Goal: Task Accomplishment & Management: Complete application form

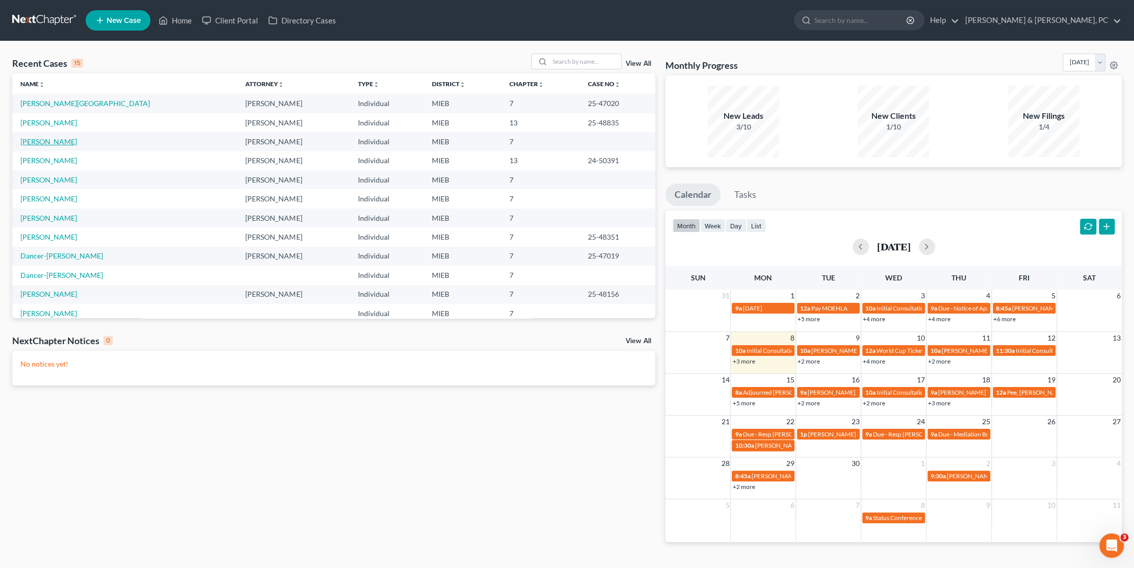
click at [41, 143] on link "[PERSON_NAME]" at bounding box center [48, 141] width 57 height 9
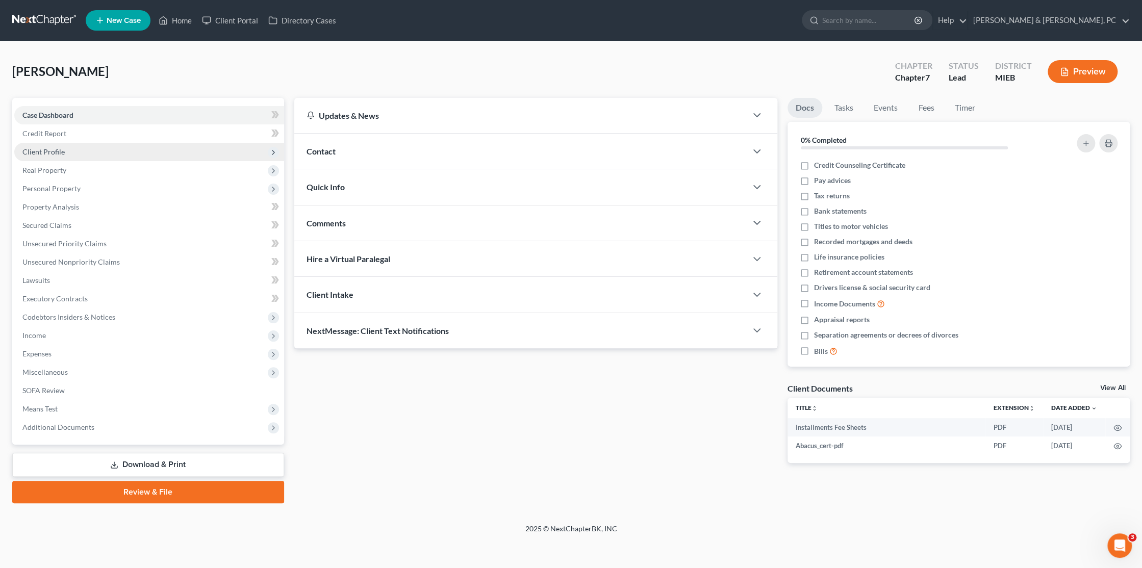
click at [42, 155] on span "Client Profile" at bounding box center [43, 151] width 42 height 9
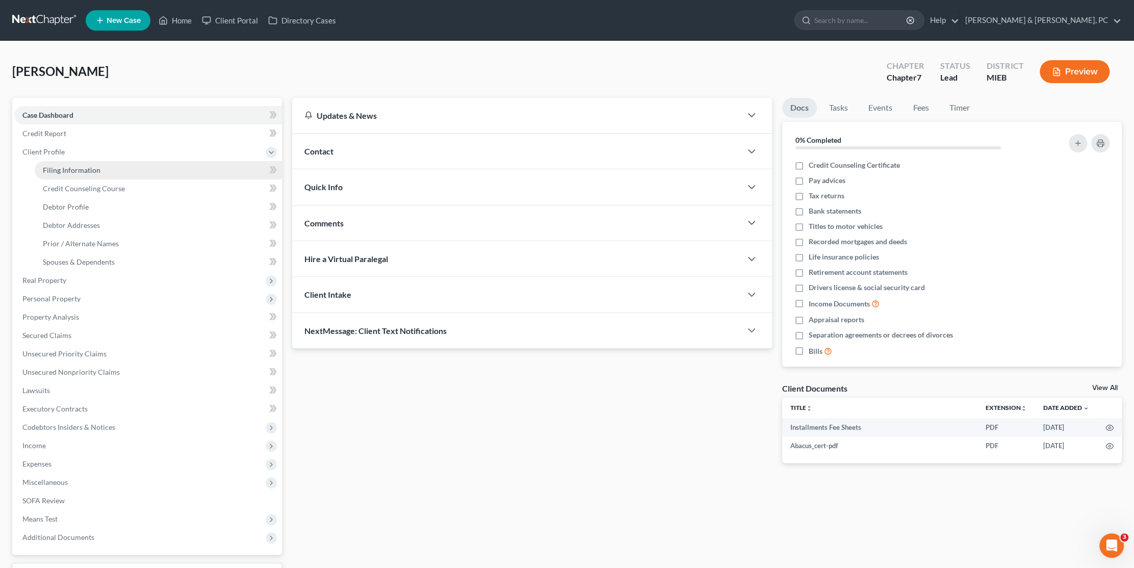
click at [61, 169] on span "Filing Information" at bounding box center [72, 170] width 58 height 9
select select "1"
select select "0"
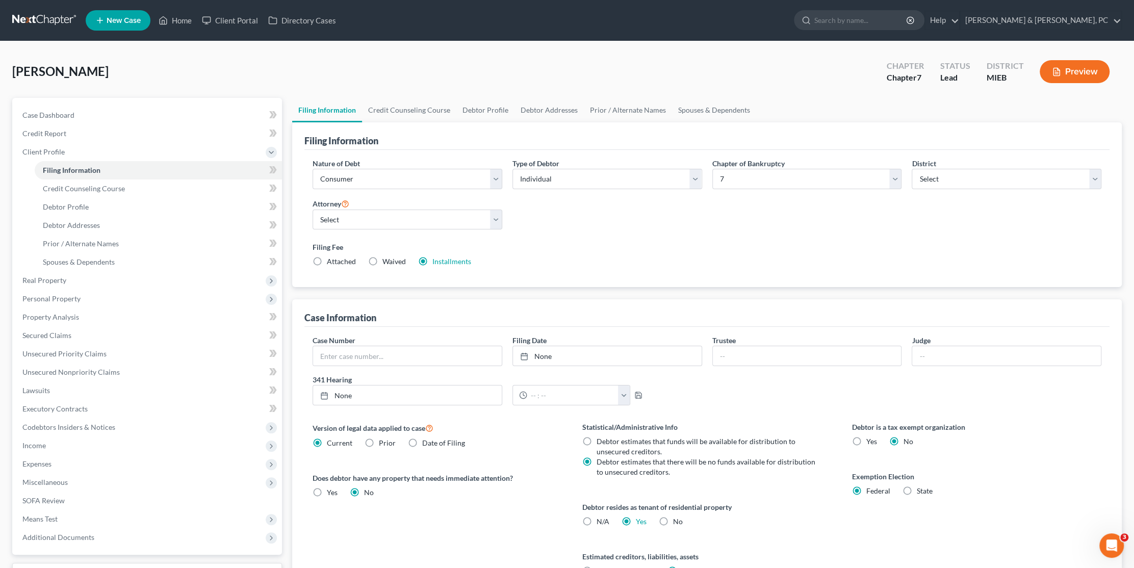
click at [623, 245] on label "Filing Fee" at bounding box center [707, 247] width 789 height 11
click at [582, 245] on label "Filing Fee" at bounding box center [707, 247] width 789 height 11
click at [78, 282] on span "Real Property" at bounding box center [148, 280] width 268 height 18
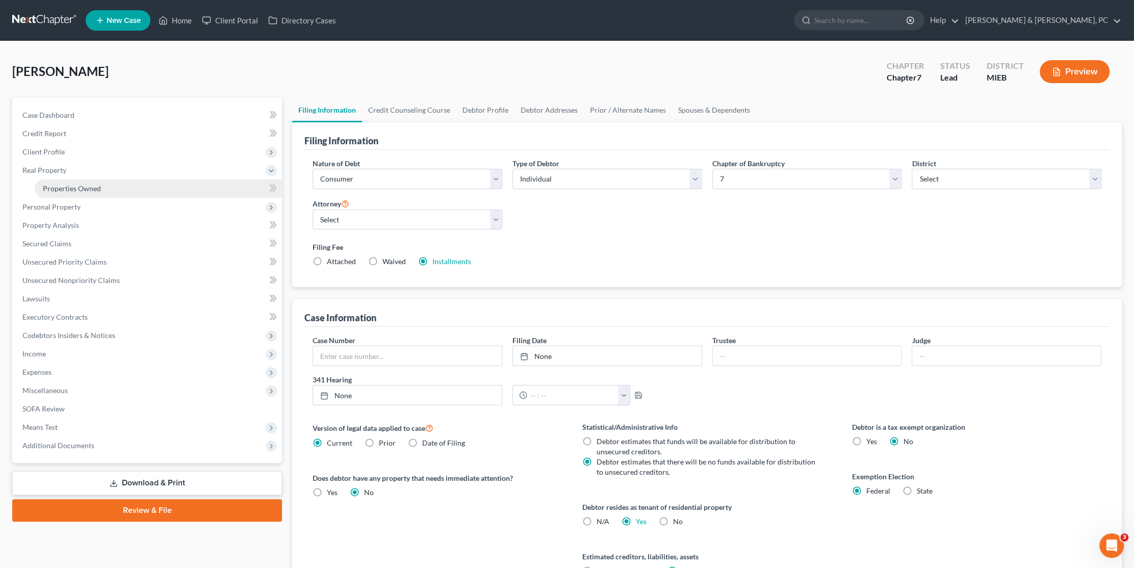
click at [91, 192] on link "Properties Owned" at bounding box center [158, 189] width 247 height 18
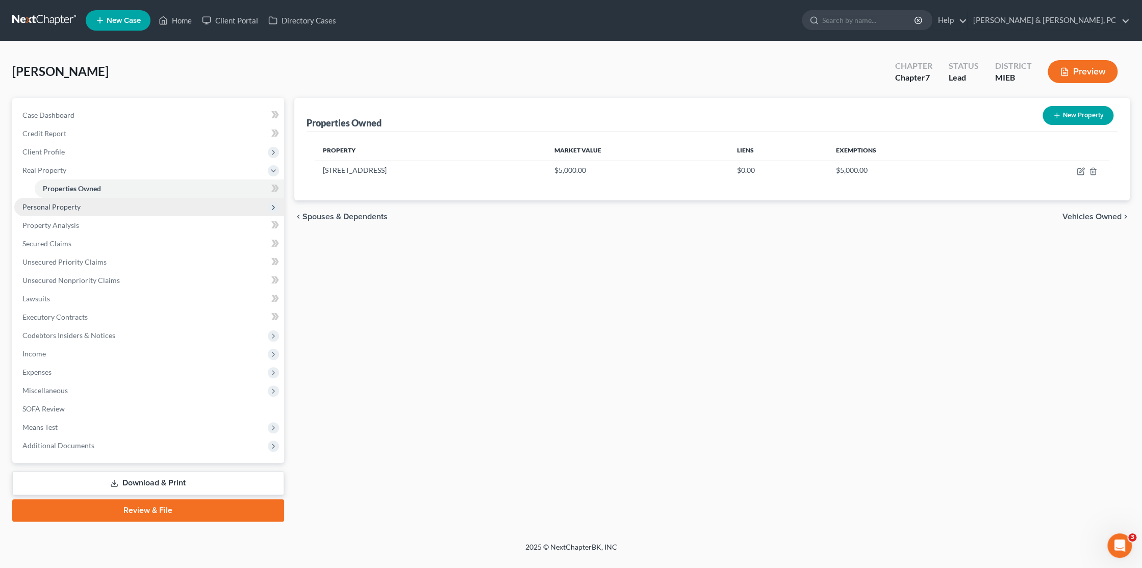
click at [32, 209] on span "Personal Property" at bounding box center [51, 206] width 58 height 9
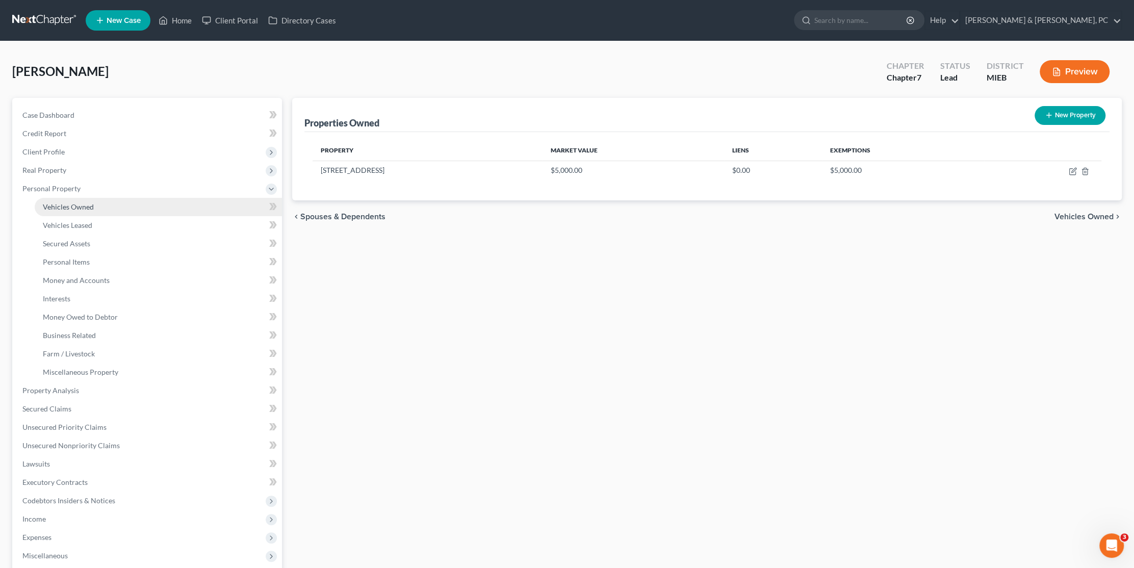
click at [86, 207] on span "Vehicles Owned" at bounding box center [68, 206] width 51 height 9
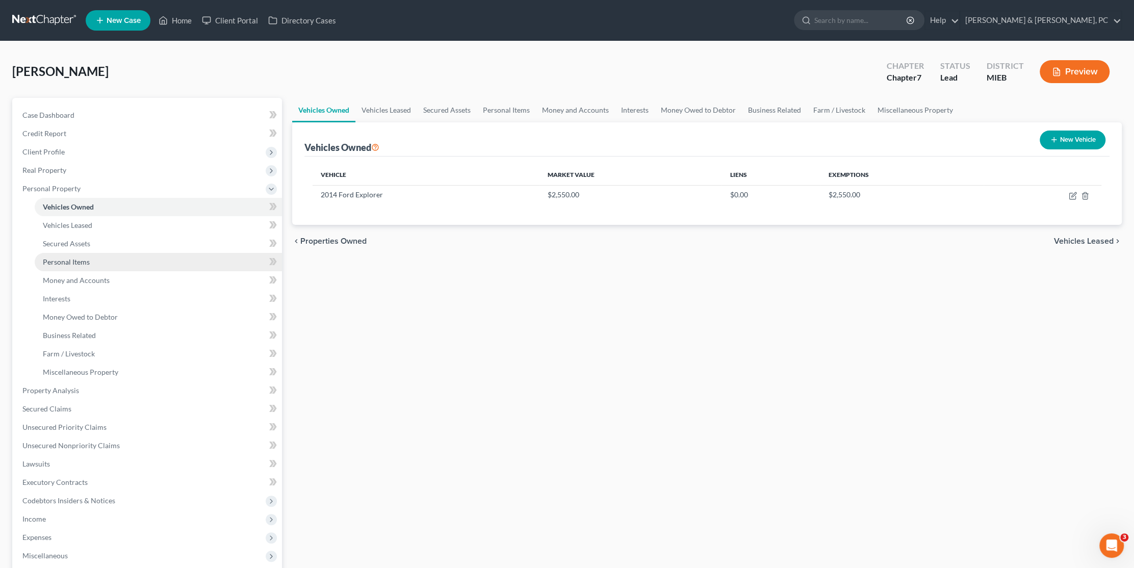
click at [85, 264] on span "Personal Items" at bounding box center [66, 262] width 47 height 9
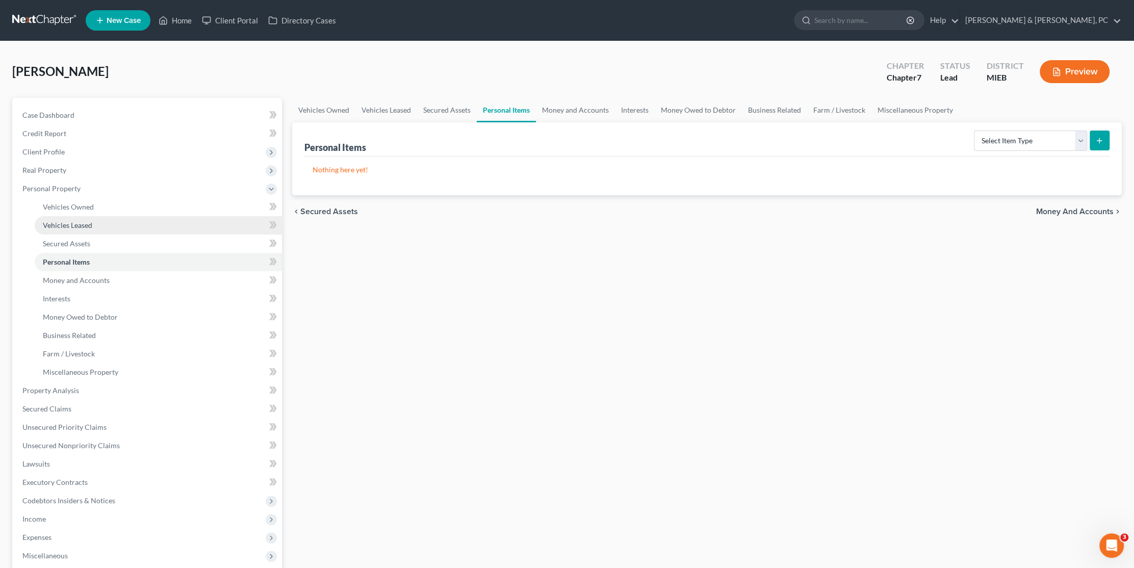
click at [87, 223] on span "Vehicles Leased" at bounding box center [67, 225] width 49 height 9
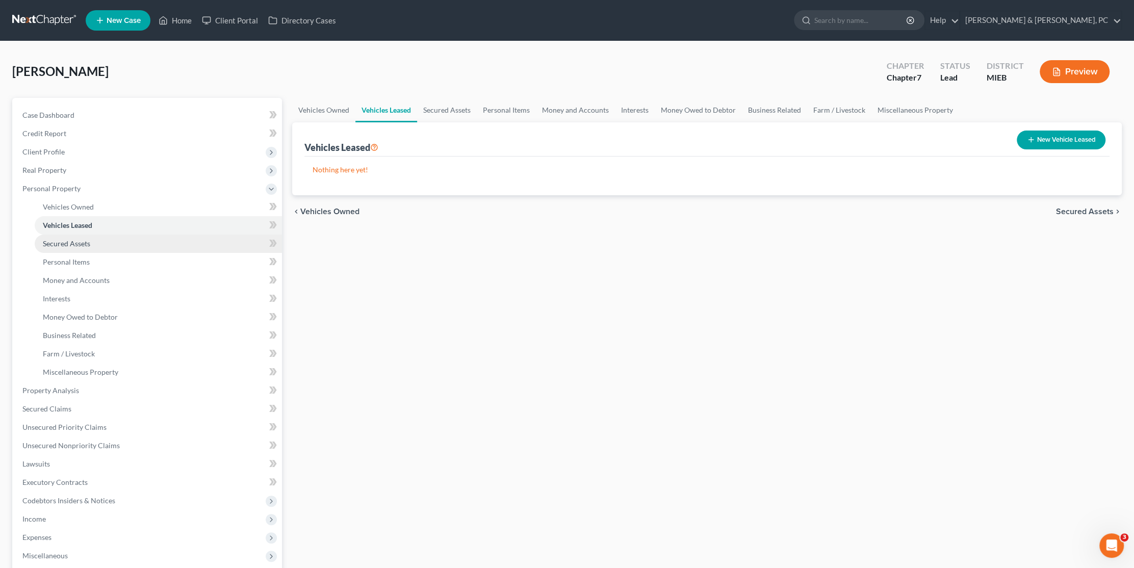
drag, startPoint x: 86, startPoint y: 245, endPoint x: 84, endPoint y: 251, distance: 6.3
click at [85, 245] on span "Secured Assets" at bounding box center [66, 243] width 47 height 9
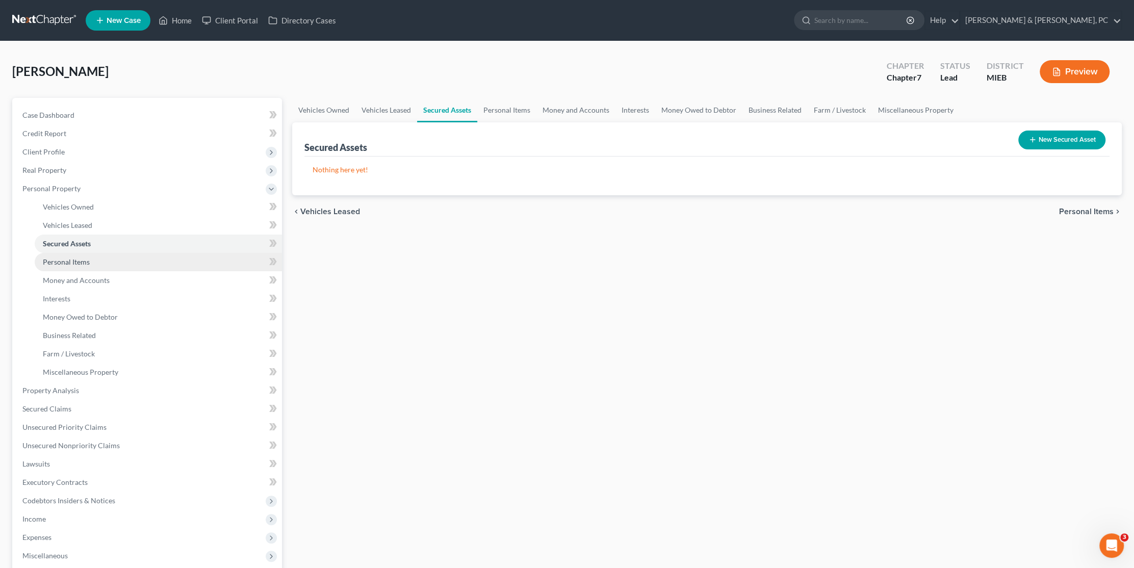
click at [89, 263] on link "Personal Items" at bounding box center [158, 262] width 247 height 18
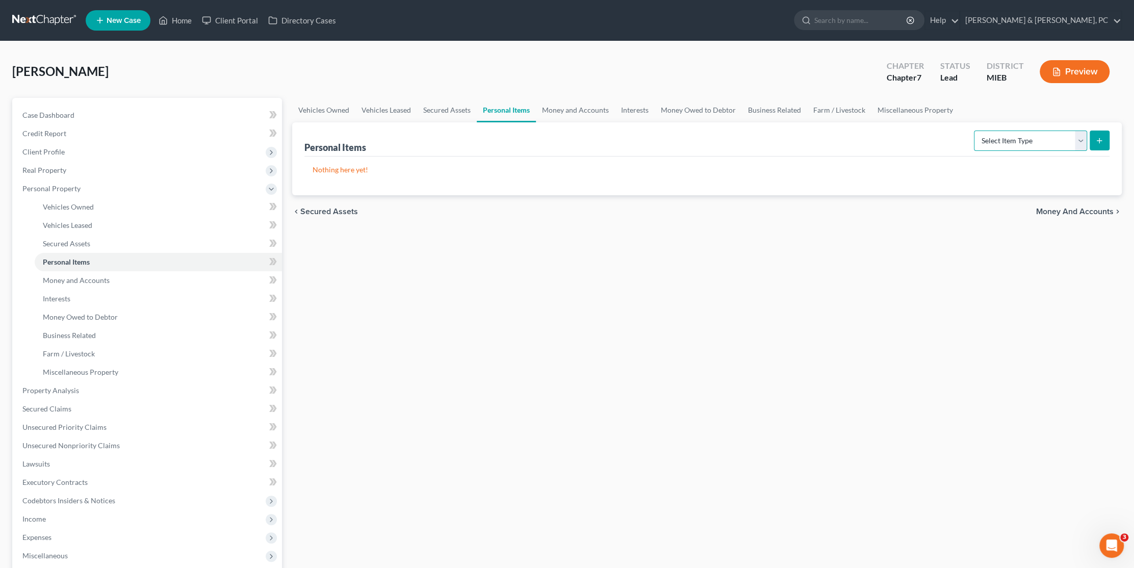
click at [1016, 137] on select "Select Item Type Clothing Collectibles Of Value Electronics Firearms Household …" at bounding box center [1030, 141] width 113 height 20
select select "household_goods"
click at [975, 131] on select "Select Item Type Clothing Collectibles Of Value Electronics Firearms Household …" at bounding box center [1030, 141] width 113 height 20
click at [1101, 141] on icon "submit" at bounding box center [1099, 141] width 8 height 8
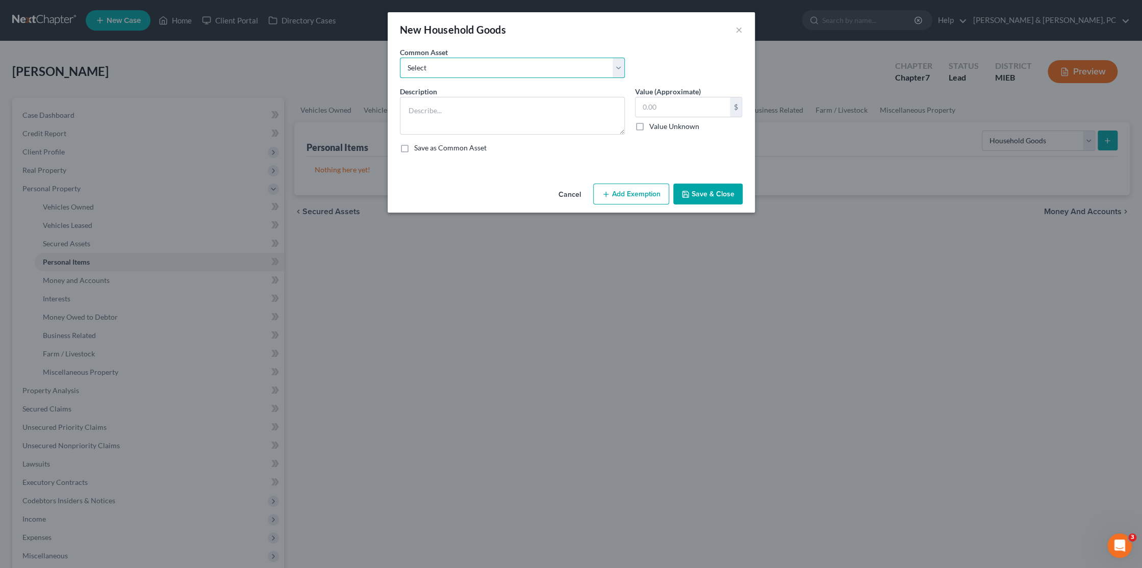
click at [495, 67] on select "Select Cell Phone, other electronics, no single item worth more than $600 Bedro…" at bounding box center [512, 68] width 225 height 20
select select "2"
click at [400, 58] on select "Select Cell Phone, other electronics, no single item worth more than $600 Bedro…" at bounding box center [512, 68] width 225 height 20
type textarea "Living Room Furniture, Bedroom furniture, other typical household items, no sin…"
type input "5,500.00"
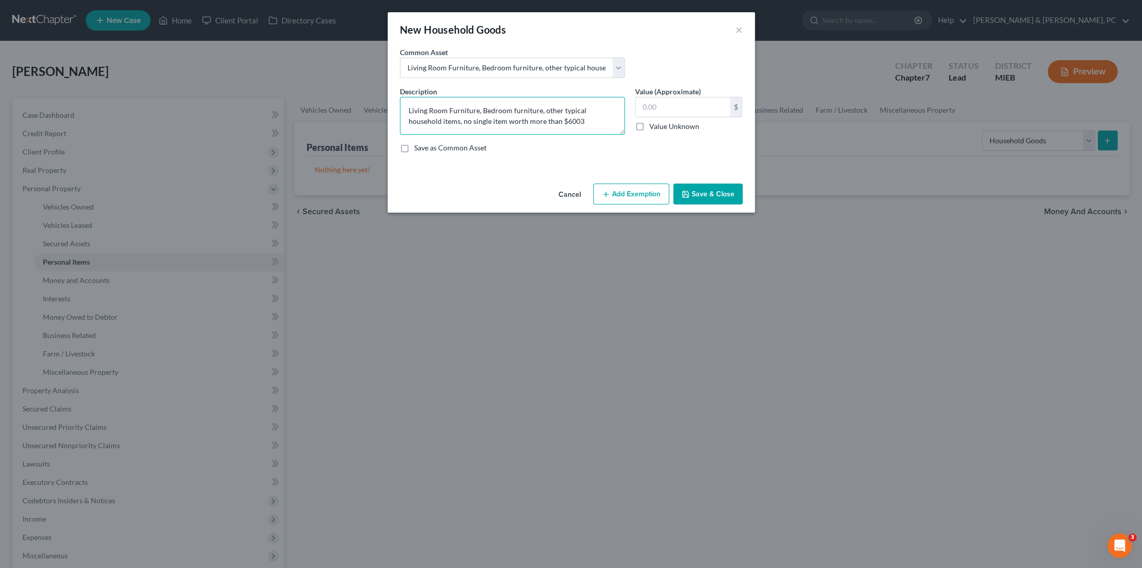
type textarea "Living Room Furniture, Bedroom furniture, other typical household items, no sin…"
type input "3,000"
click at [624, 194] on button "Add Exemption" at bounding box center [631, 194] width 76 height 21
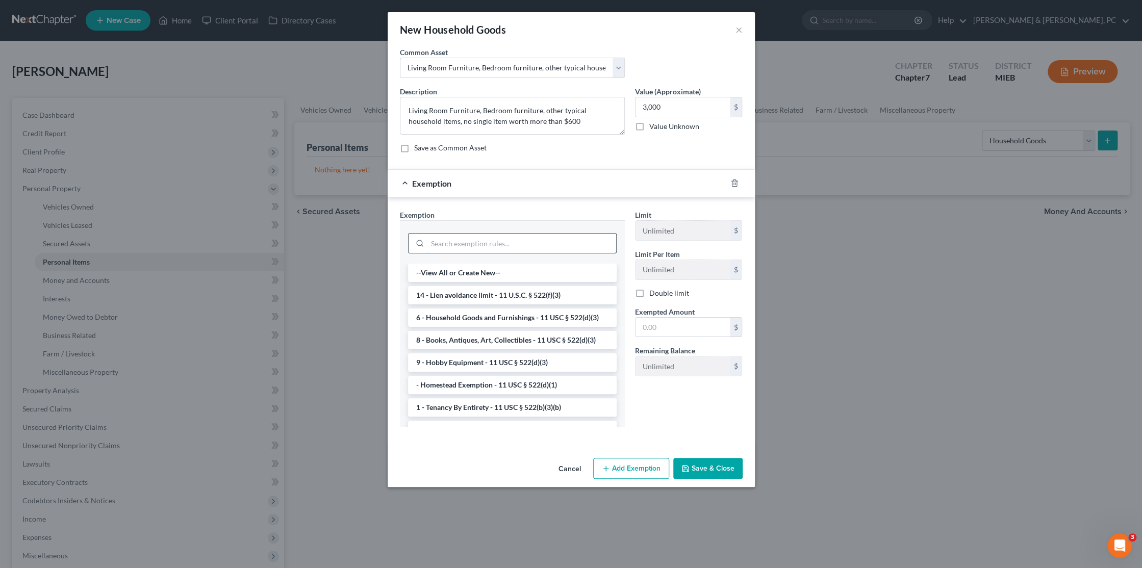
click at [496, 244] on input "search" at bounding box center [521, 243] width 189 height 19
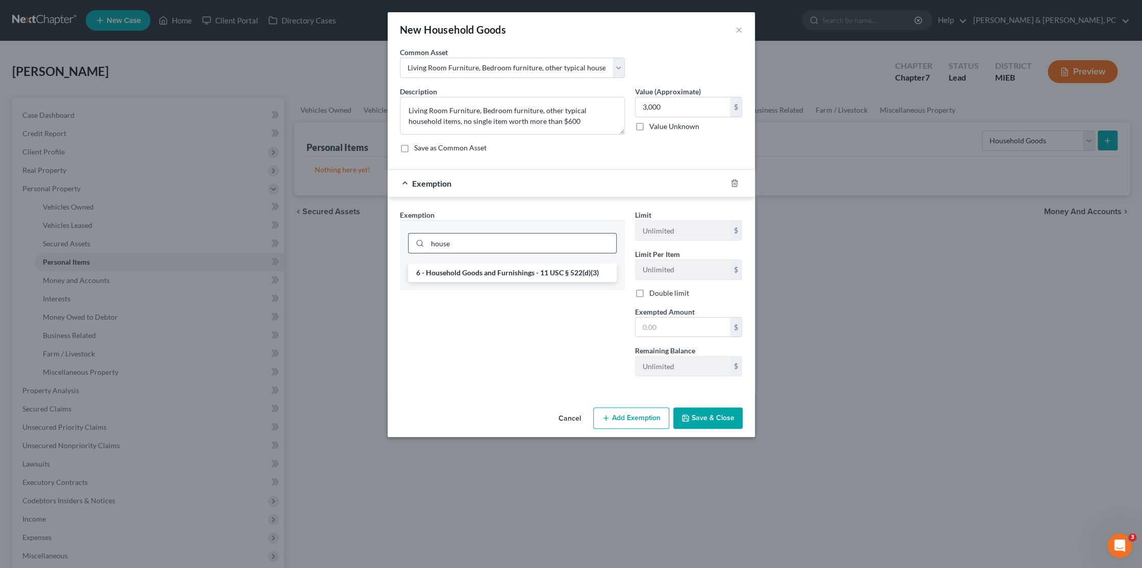
type input "house"
click at [506, 276] on li "6 - Household Goods and Furnishings - 11 USC § 522(d)(3)" at bounding box center [512, 273] width 209 height 18
click at [674, 328] on input "text" at bounding box center [682, 327] width 94 height 19
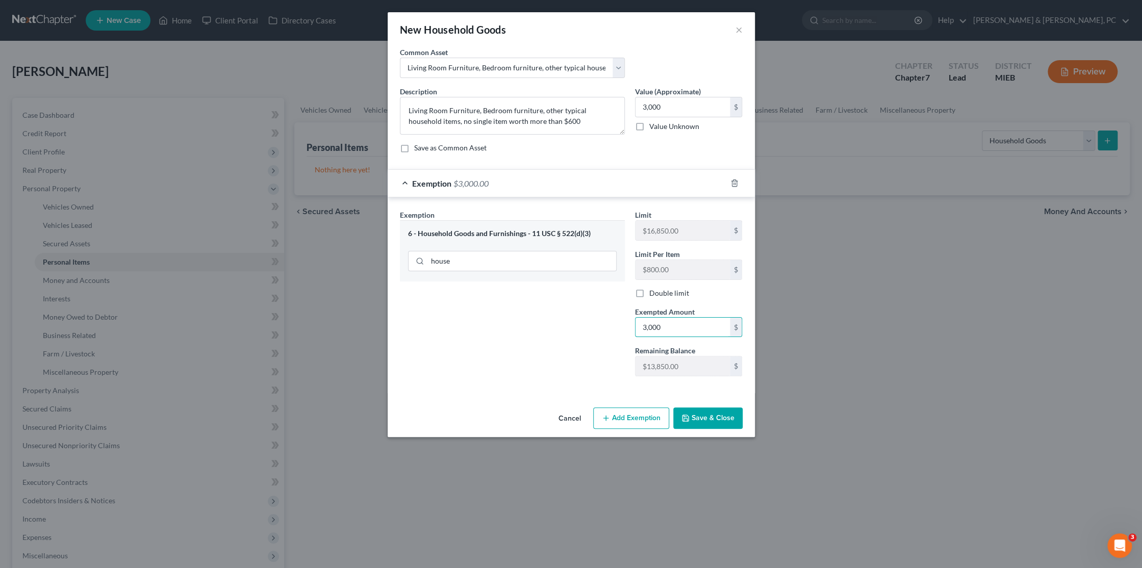
type input "3,000"
click at [715, 417] on button "Save & Close" at bounding box center [707, 417] width 69 height 21
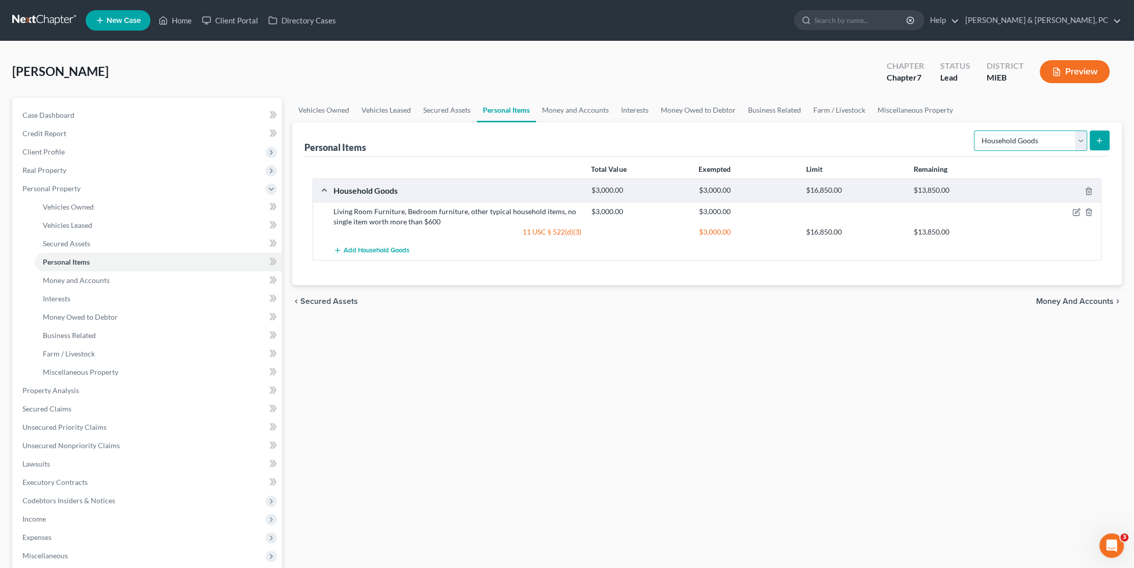
click at [1004, 146] on select "Select Item Type Clothing Collectibles Of Value Electronics Firearms Household …" at bounding box center [1030, 141] width 113 height 20
select select "clothing"
click at [975, 131] on select "Select Item Type Clothing Collectibles Of Value Electronics Firearms Household …" at bounding box center [1030, 141] width 113 height 20
click at [1103, 141] on icon "submit" at bounding box center [1099, 141] width 8 height 8
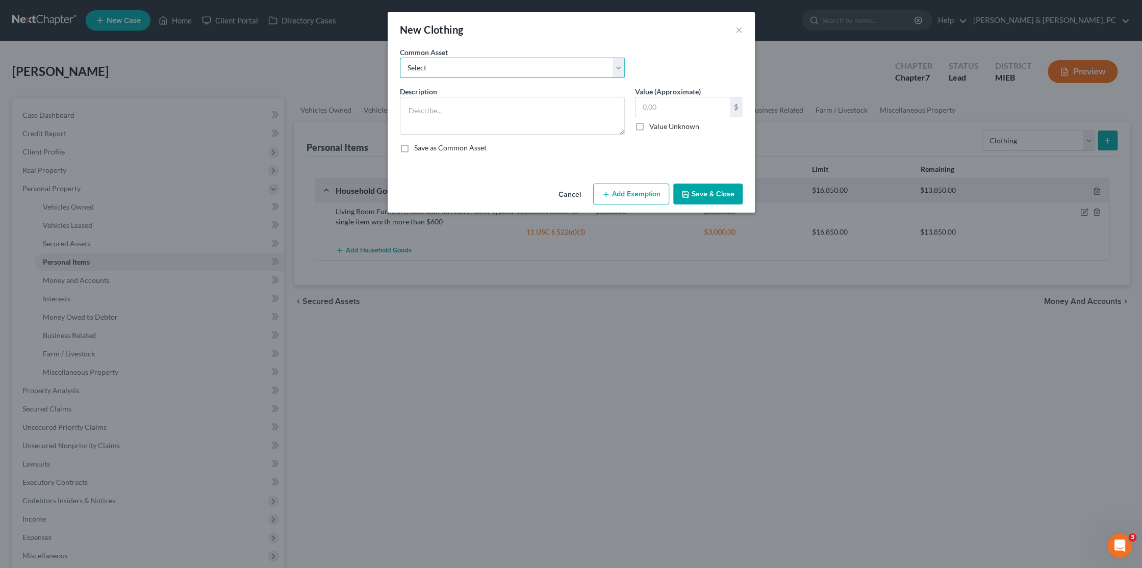
click at [482, 70] on select "Select Clothing" at bounding box center [512, 68] width 225 height 20
select select "0"
click at [400, 58] on select "Select Clothing" at bounding box center [512, 68] width 225 height 20
type textarea "Clothing"
type input "1,000.00"
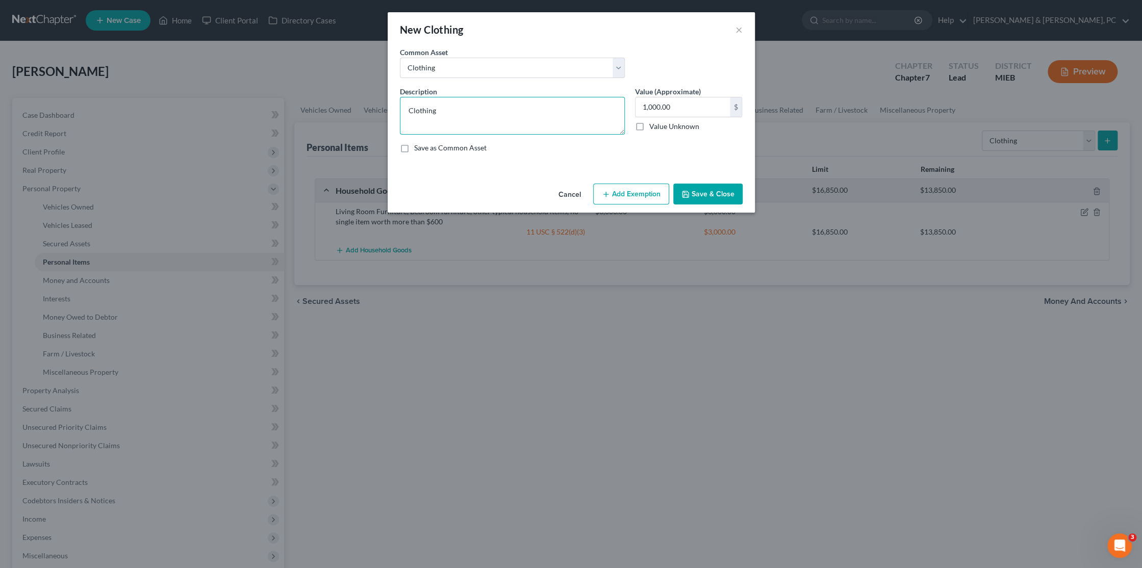
click at [477, 109] on textarea "Clothing" at bounding box center [512, 116] width 225 height 38
click at [638, 198] on button "Add Exemption" at bounding box center [631, 194] width 76 height 21
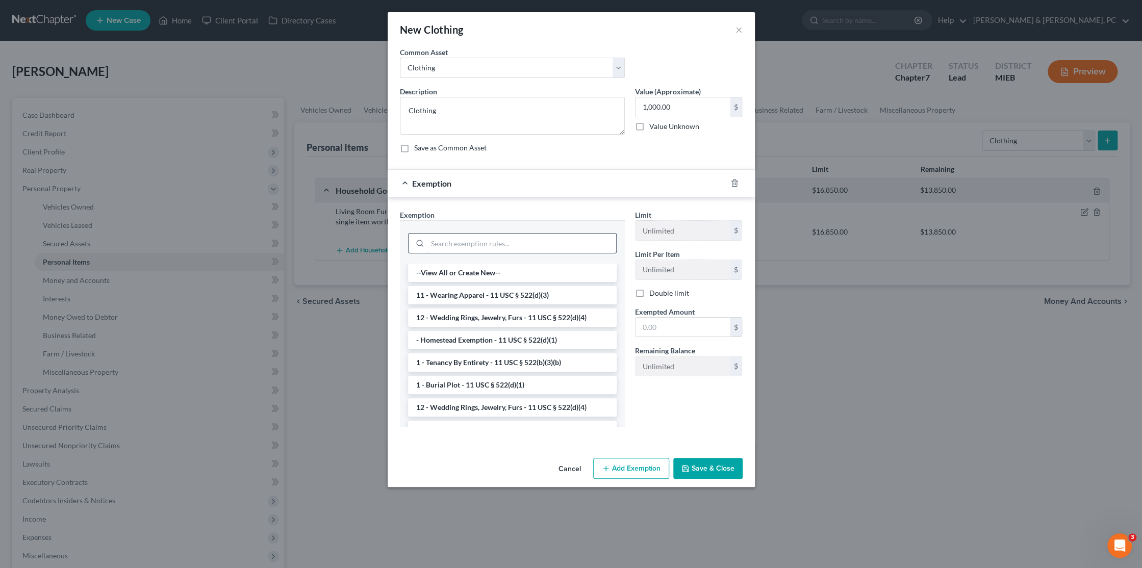
click at [495, 242] on input "search" at bounding box center [521, 243] width 189 height 19
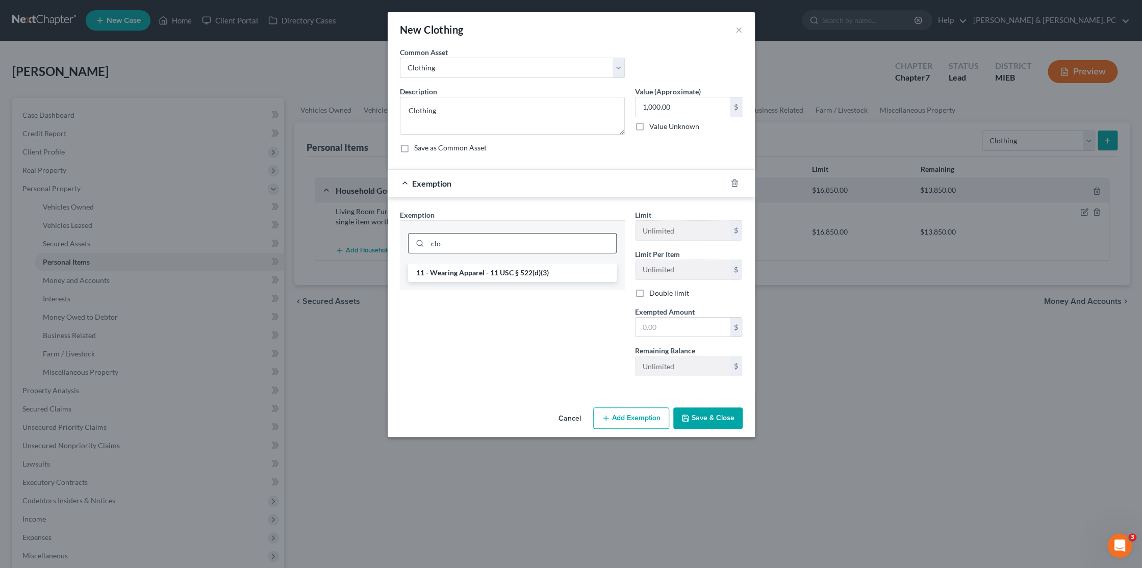
type input "clo"
click at [501, 270] on li "11 - Wearing Apparel - 11 USC § 522(d)(3)" at bounding box center [512, 273] width 209 height 18
click at [677, 324] on input "text" at bounding box center [682, 327] width 94 height 19
type input "1,000.00"
click at [703, 415] on button "Save & Close" at bounding box center [707, 417] width 69 height 21
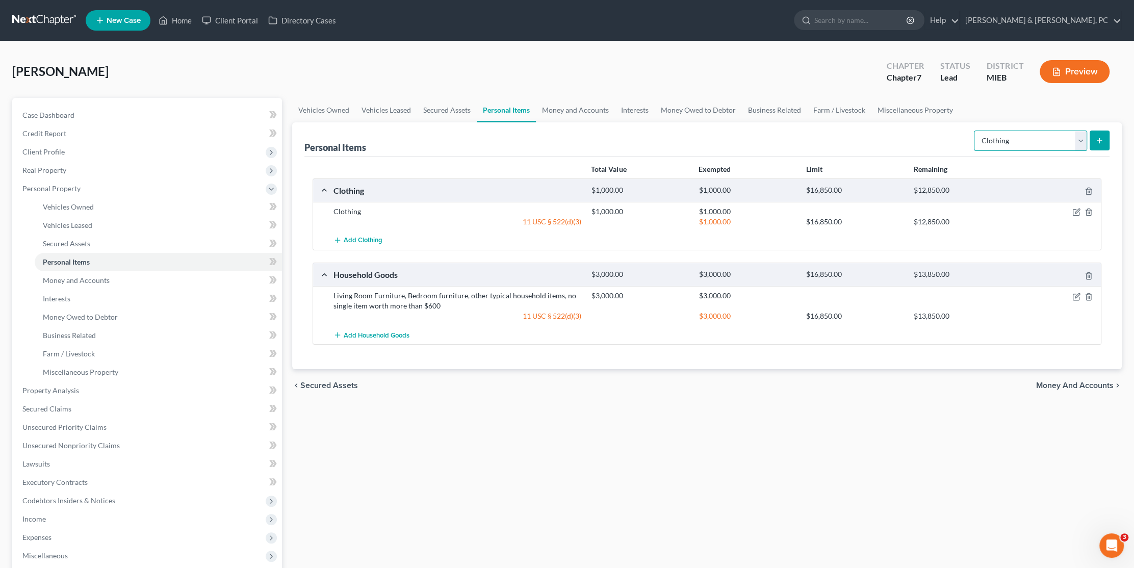
click at [1019, 135] on select "Select Item Type Clothing Collectibles Of Value Electronics Firearms Household …" at bounding box center [1030, 141] width 113 height 20
select select "firearms"
click at [975, 131] on select "Select Item Type Clothing Collectibles Of Value Electronics Firearms Household …" at bounding box center [1030, 141] width 113 height 20
click at [1032, 200] on div "Clothing $1,000.00 $1,000.00 $16,850.00 $12,850.00" at bounding box center [705, 190] width 784 height 23
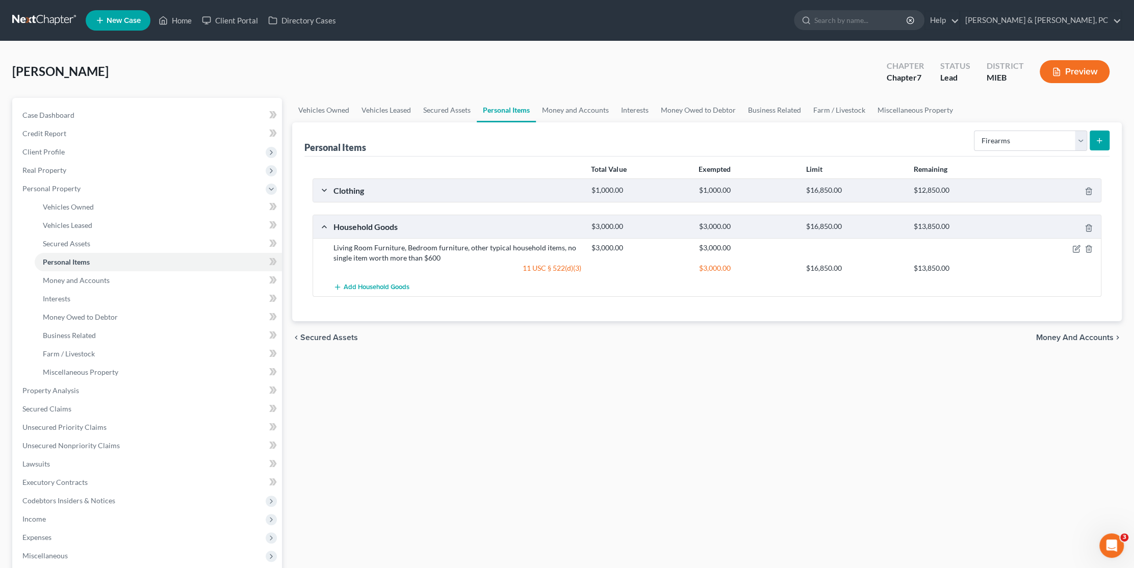
click at [1032, 200] on div "Clothing $1,000.00 $1,000.00 $16,850.00 $12,850.00" at bounding box center [705, 190] width 784 height 23
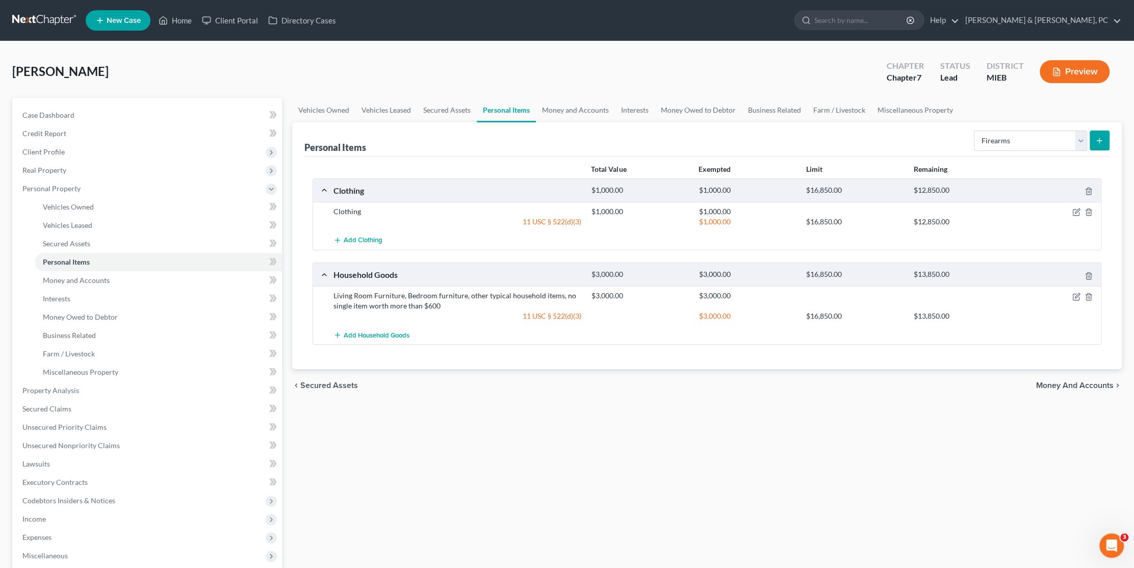
click at [1099, 139] on line "submit" at bounding box center [1099, 140] width 0 height 5
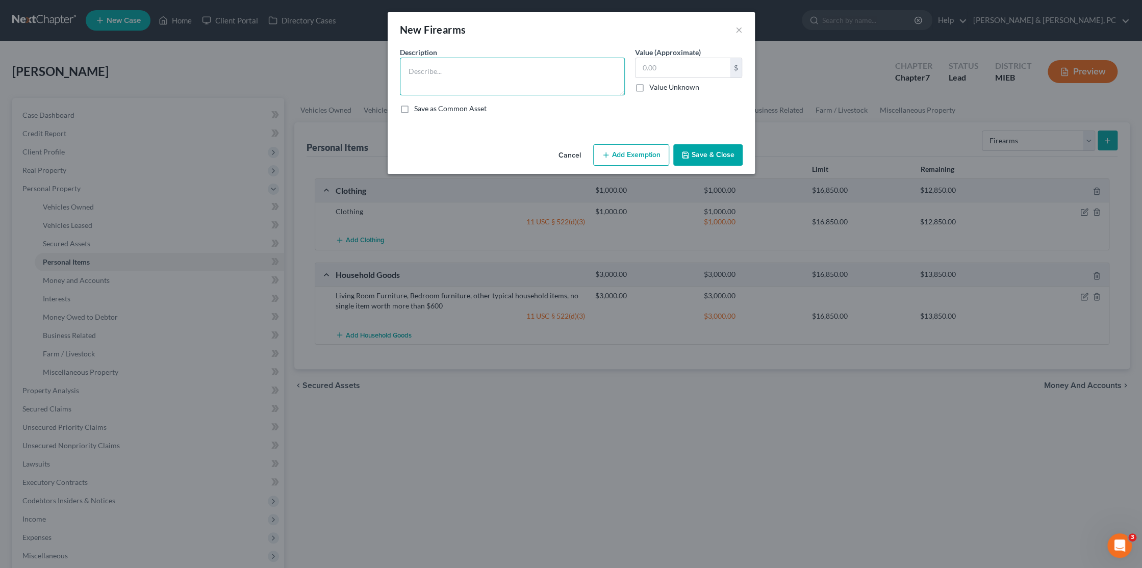
click at [468, 66] on textarea at bounding box center [512, 77] width 225 height 38
drag, startPoint x: 427, startPoint y: 69, endPoint x: 417, endPoint y: 70, distance: 10.3
click at [417, 70] on textarea "[PERSON_NAME] & Wesson" at bounding box center [512, 77] width 225 height 38
type textarea "[PERSON_NAME] & [PERSON_NAME]"
type input "500"
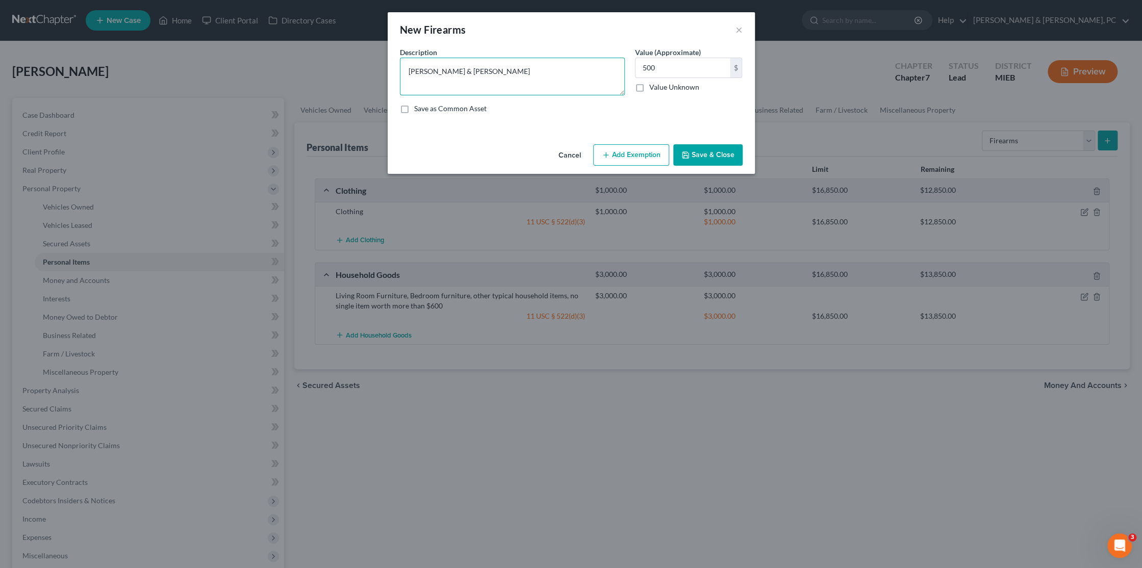
click at [486, 76] on textarea "[PERSON_NAME] & [PERSON_NAME]" at bounding box center [512, 77] width 225 height 38
type textarea "[PERSON_NAME] & [PERSON_NAME] .40 handgun"
click at [635, 152] on button "Add Exemption" at bounding box center [631, 154] width 76 height 21
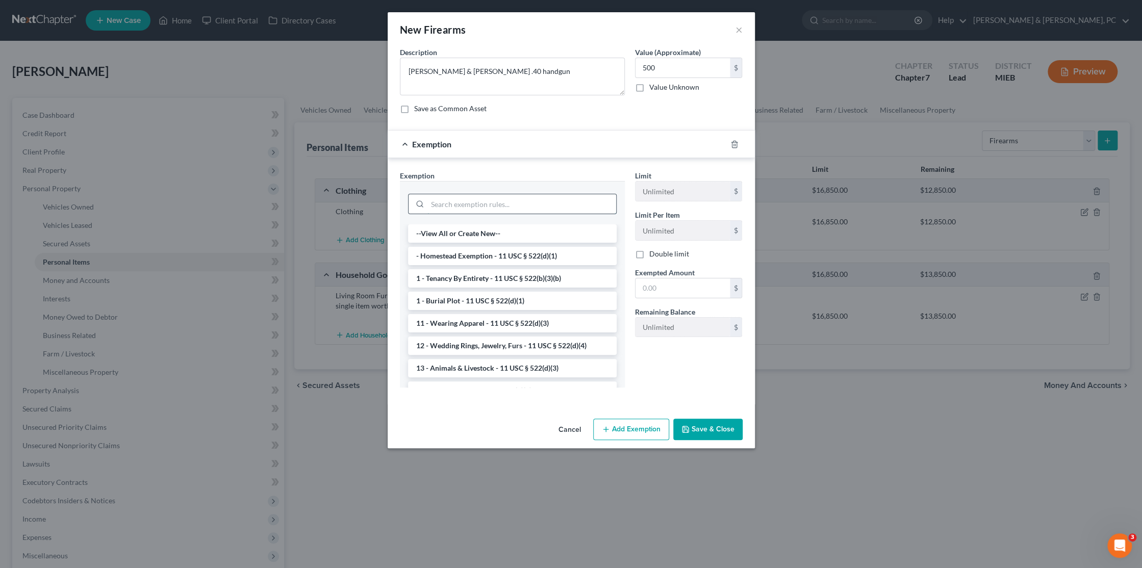
click at [513, 206] on input "search" at bounding box center [521, 203] width 189 height 19
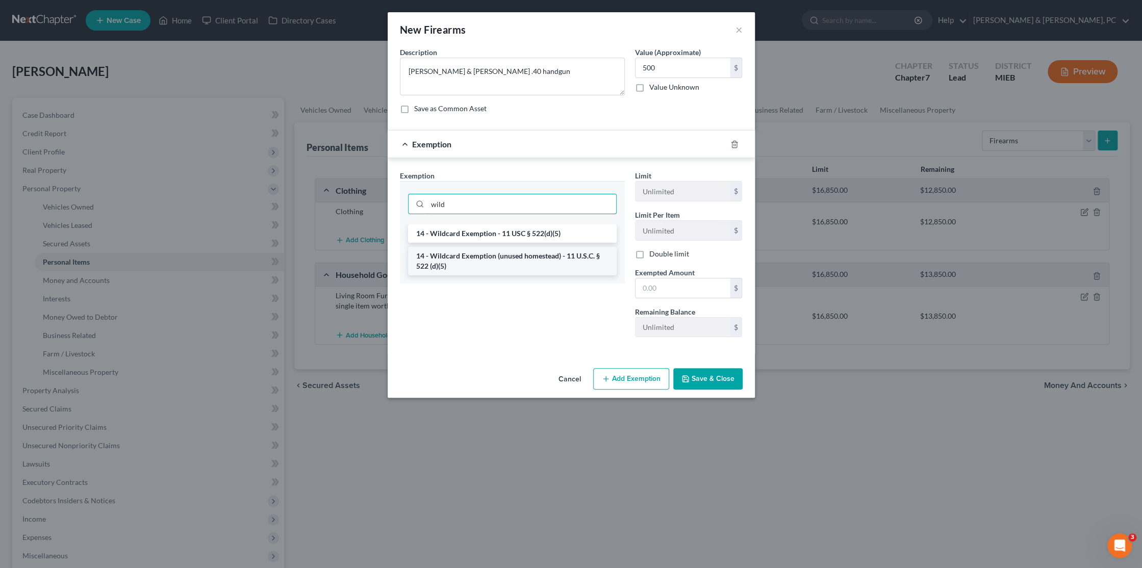
type input "wild"
click at [528, 260] on li "14 - Wildcard Exemption (unused homestead) - 11 U.S.C. § 522 (d)(5)" at bounding box center [512, 261] width 209 height 29
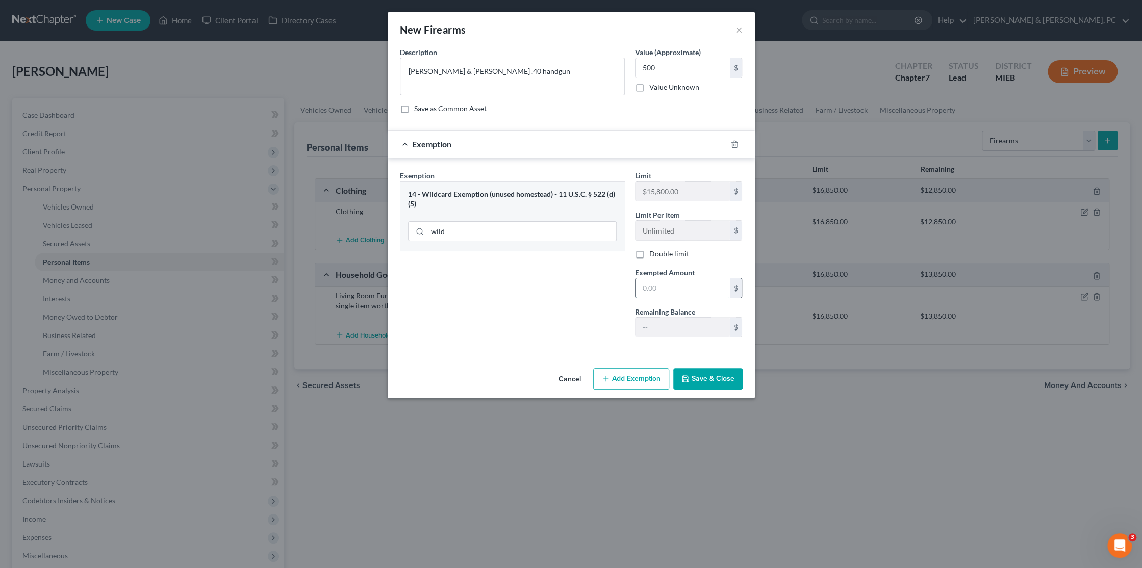
click at [681, 287] on input "text" at bounding box center [682, 287] width 94 height 19
type input "500"
click at [722, 385] on button "Save & Close" at bounding box center [707, 378] width 69 height 21
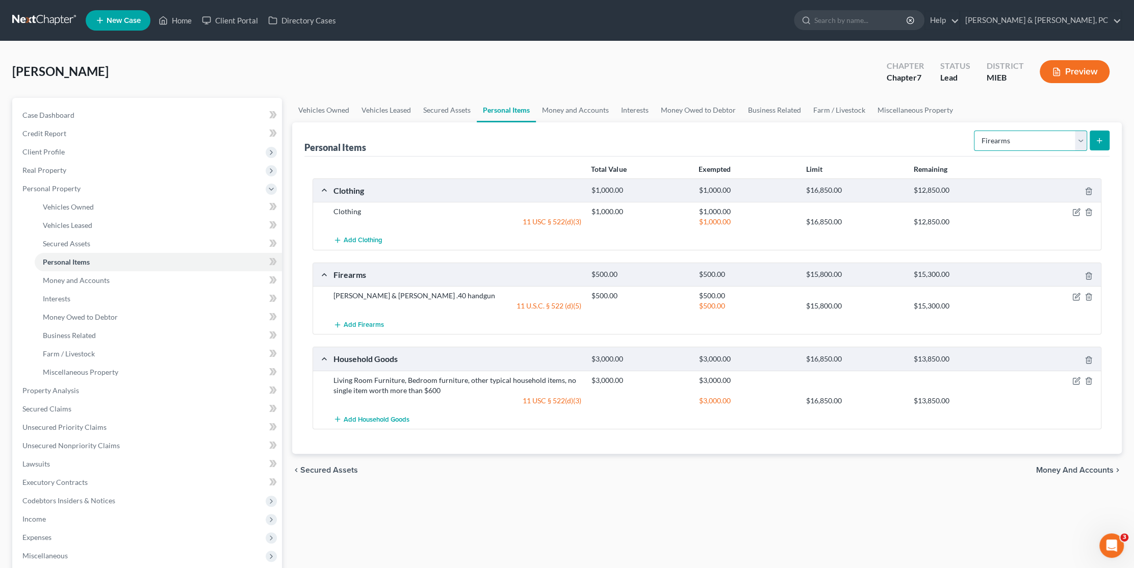
click at [1024, 140] on select "Select Item Type Clothing Collectibles Of Value Electronics Firearms Household …" at bounding box center [1030, 141] width 113 height 20
select select "electronics"
click at [975, 131] on select "Select Item Type Clothing Collectibles Of Value Electronics Firearms Household …" at bounding box center [1030, 141] width 113 height 20
click at [1096, 139] on icon "submit" at bounding box center [1099, 141] width 8 height 8
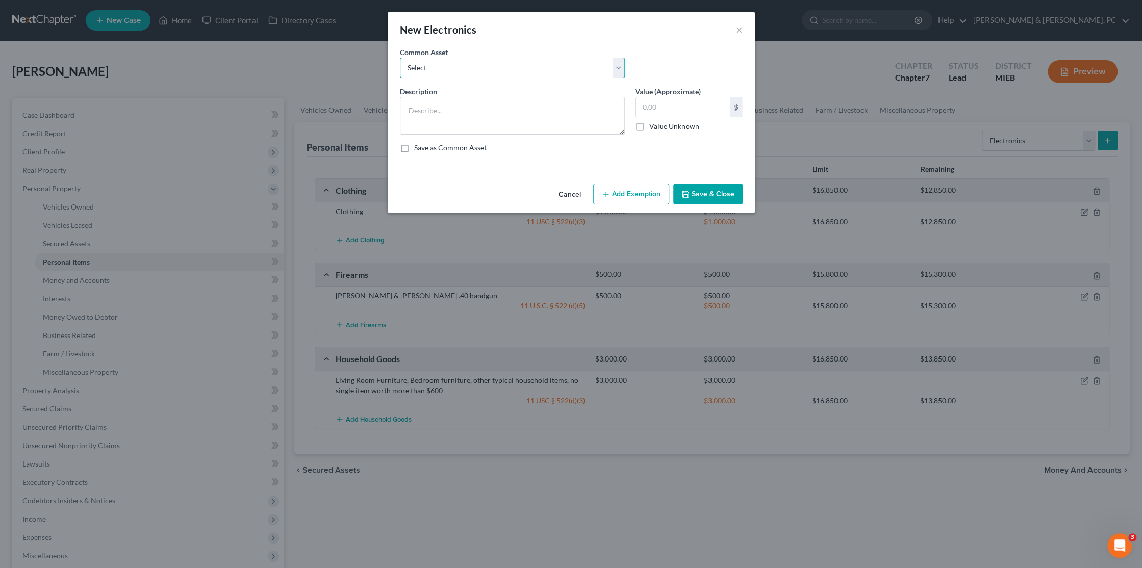
click at [536, 61] on select "Select Television, Cell Phone, other consumer electronics Television, Cell Phon…" at bounding box center [512, 68] width 225 height 20
select select "0"
click at [400, 58] on select "Select Television, Cell Phone, other consumer electronics Television, Cell Phon…" at bounding box center [512, 68] width 225 height 20
type textarea "Television, Cell Phone, other consumer electronics"
type input "2,000.00"
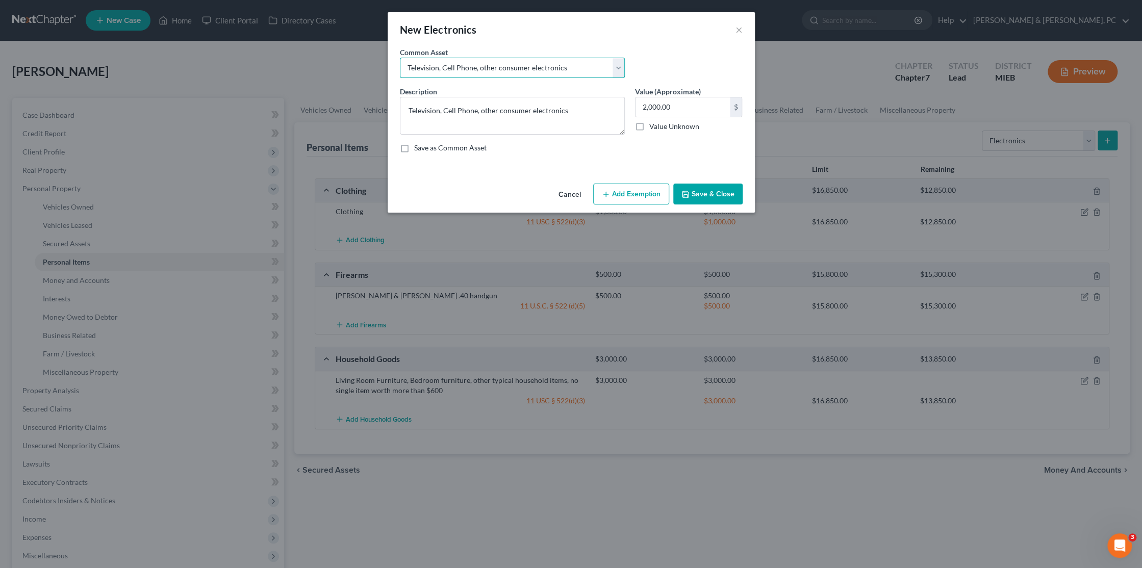
drag, startPoint x: 597, startPoint y: 74, endPoint x: 603, endPoint y: 79, distance: 7.4
click at [597, 75] on select "Select Television, Cell Phone, other consumer electronics Television, Cell Phon…" at bounding box center [512, 68] width 225 height 20
select select "1"
click at [400, 58] on select "Select Television, Cell Phone, other consumer electronics Television, Cell Phon…" at bounding box center [512, 68] width 225 height 20
type textarea "Television, Cell Phone, other consumer electronics no single item worth more th…"
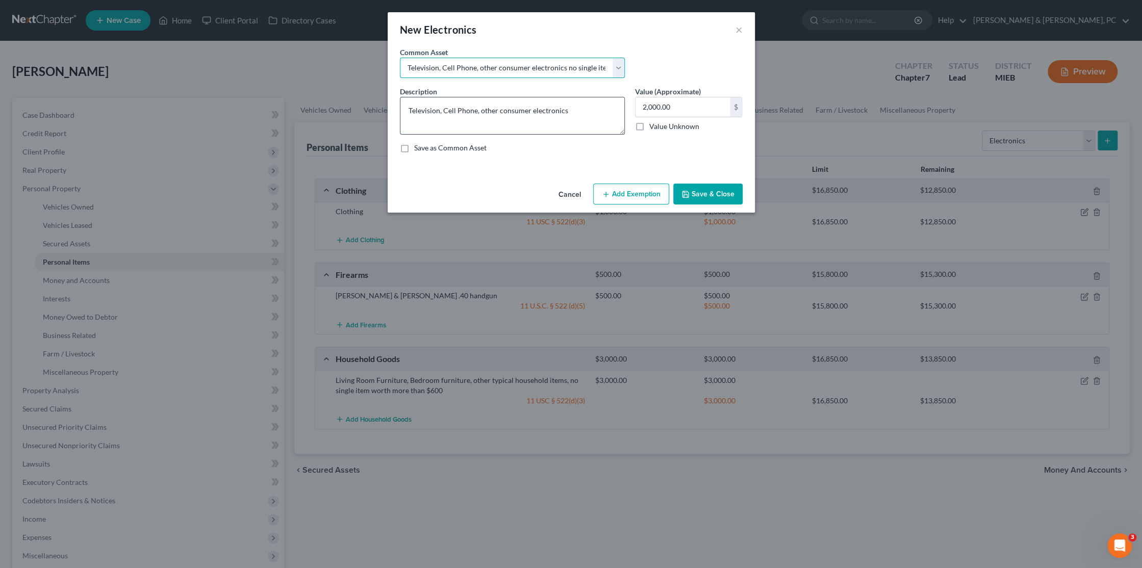
type input "1,500.00"
click at [642, 195] on button "Add Exemption" at bounding box center [631, 194] width 76 height 21
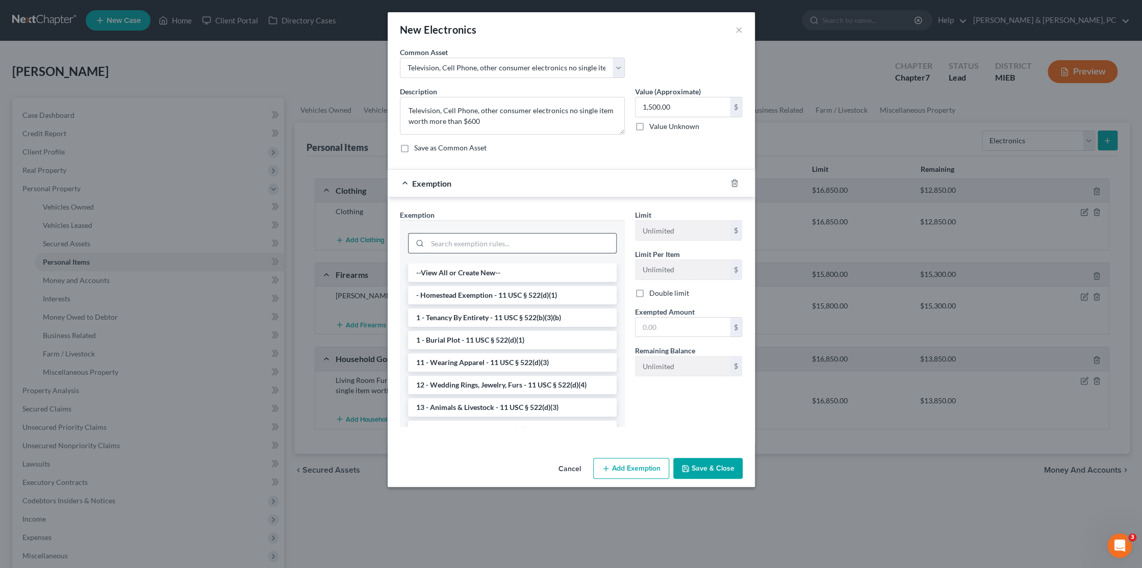
click at [487, 244] on input "search" at bounding box center [521, 243] width 189 height 19
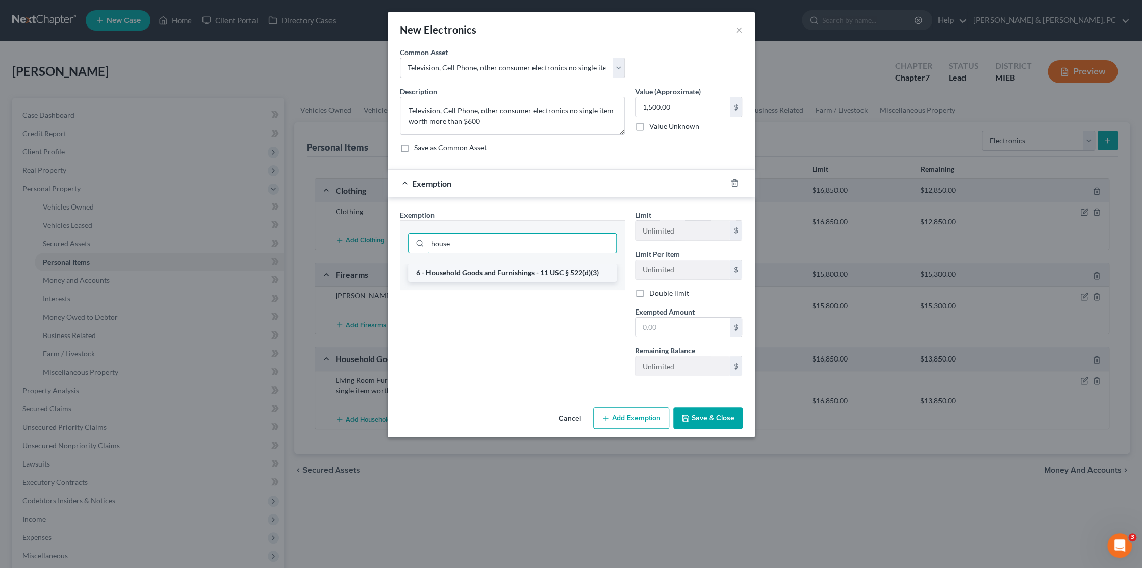
type input "house"
drag, startPoint x: 515, startPoint y: 271, endPoint x: 607, endPoint y: 323, distance: 105.8
click at [515, 273] on li "6 - Household Goods and Furnishings - 11 USC § 522(d)(3)" at bounding box center [512, 273] width 209 height 18
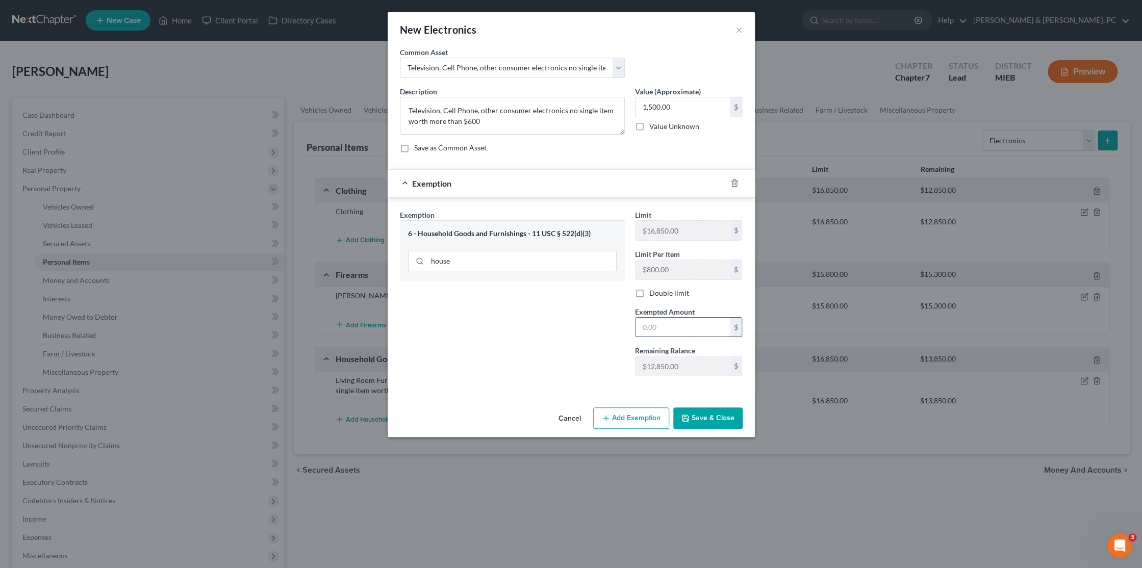
drag, startPoint x: 663, startPoint y: 322, endPoint x: 670, endPoint y: 324, distance: 6.6
click at [666, 324] on input "text" at bounding box center [682, 327] width 94 height 19
